Goal: Navigation & Orientation: Go to known website

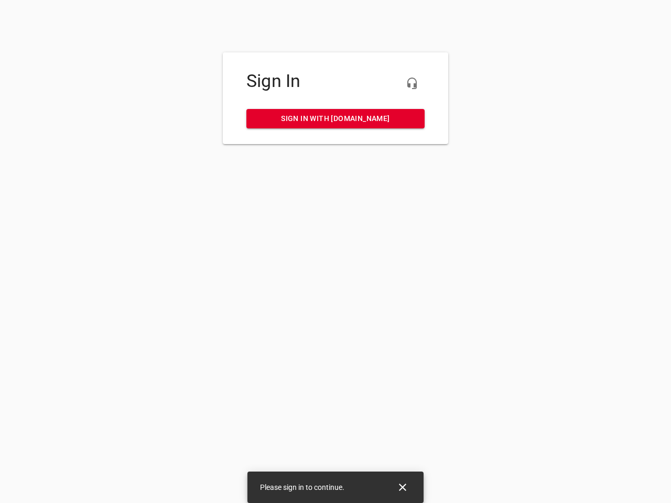
click at [412, 83] on icon "button" at bounding box center [412, 83] width 13 height 13
click at [402, 487] on icon "Close" at bounding box center [402, 487] width 7 height 7
